Goal: Task Accomplishment & Management: Manage account settings

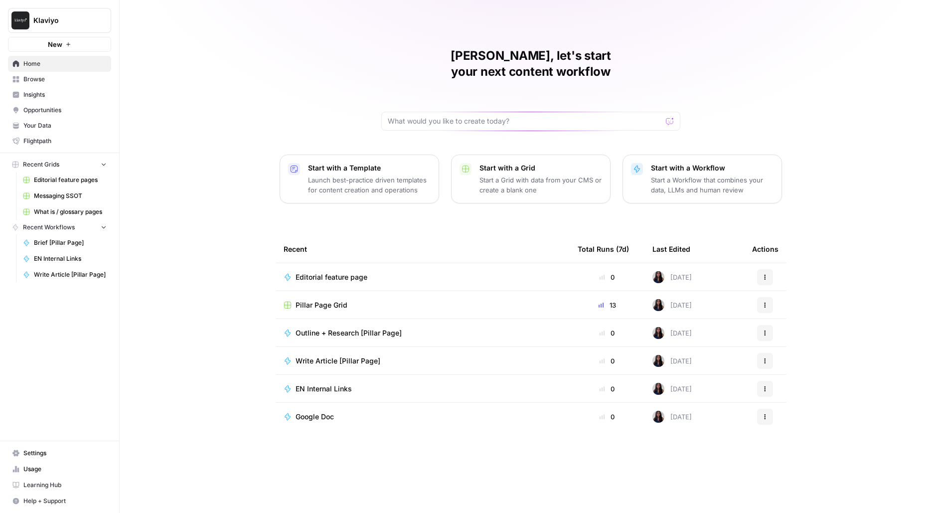
click at [31, 454] on span "Settings" at bounding box center [64, 452] width 83 height 9
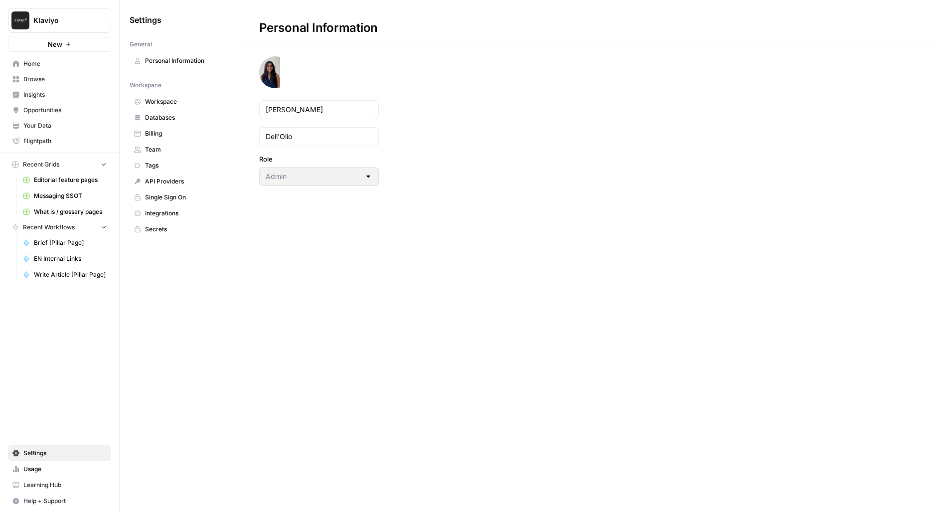
click at [159, 146] on span "Team" at bounding box center [184, 149] width 79 height 9
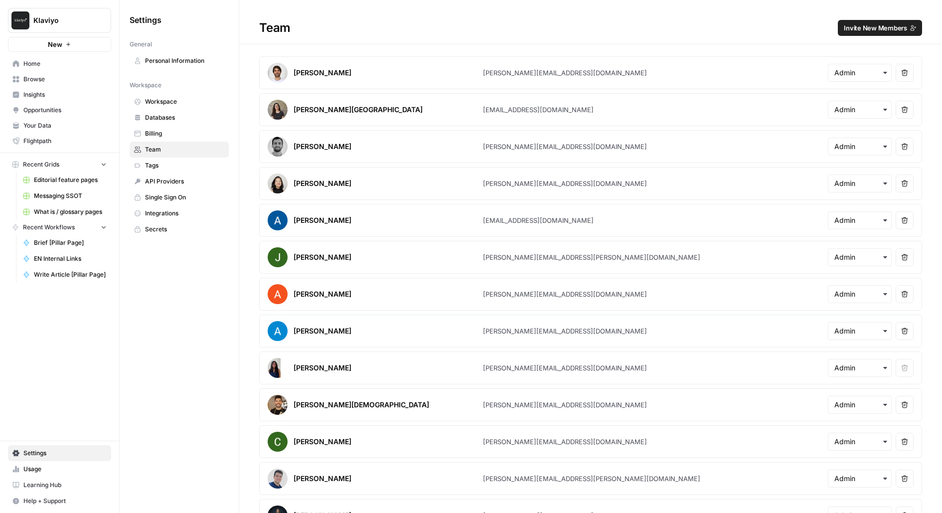
click at [914, 28] on icon "button" at bounding box center [913, 28] width 6 height 6
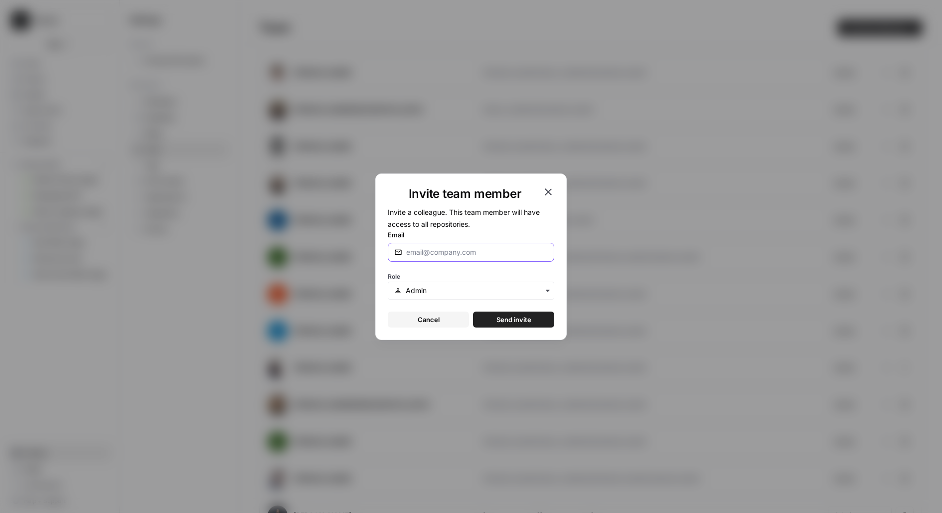
click at [414, 249] on input "Email" at bounding box center [477, 252] width 142 height 10
paste input "[PERSON_NAME][EMAIL_ADDRESS][PERSON_NAME][DOMAIN_NAME]"
type input "[PERSON_NAME][EMAIL_ADDRESS][PERSON_NAME][DOMAIN_NAME]"
click at [514, 314] on span "Send invite" at bounding box center [513, 319] width 35 height 10
